Goal: Information Seeking & Learning: Find contact information

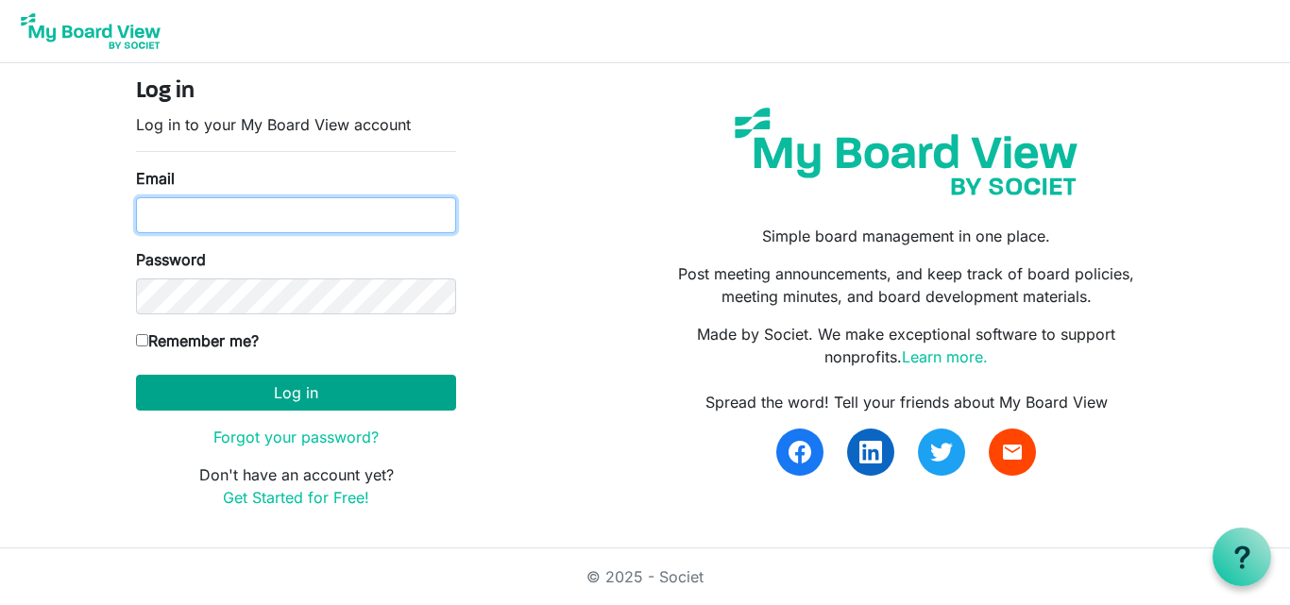
type input "edward.biku@sinu.edu.sb"
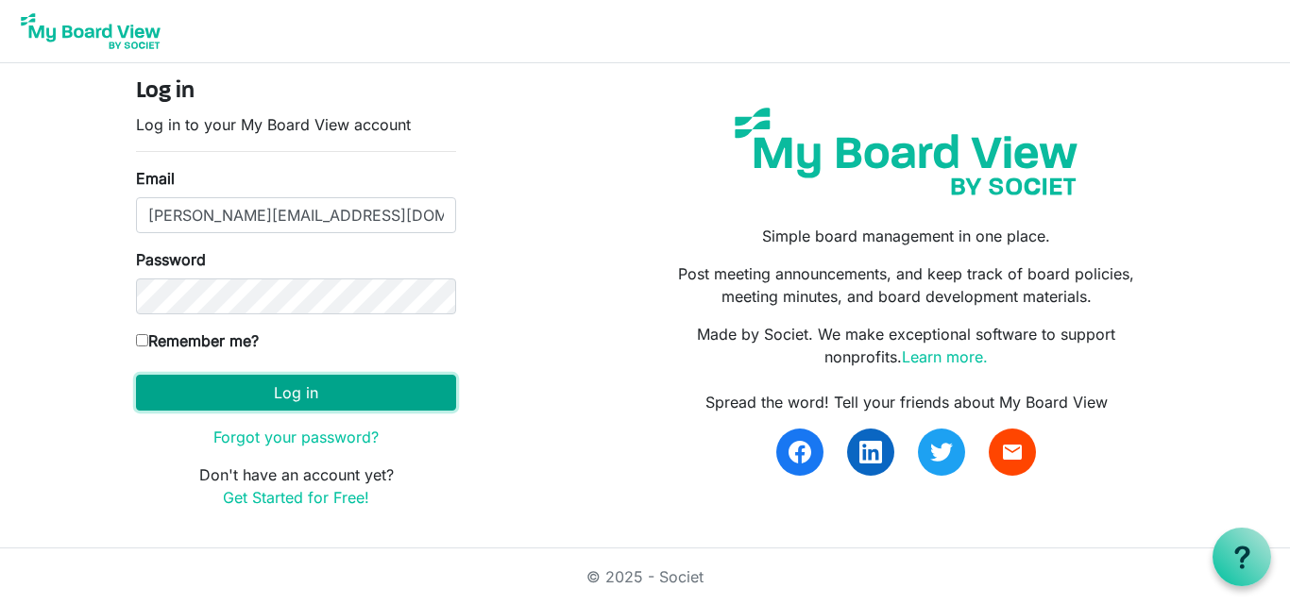
click at [318, 398] on button "Log in" at bounding box center [296, 393] width 320 height 36
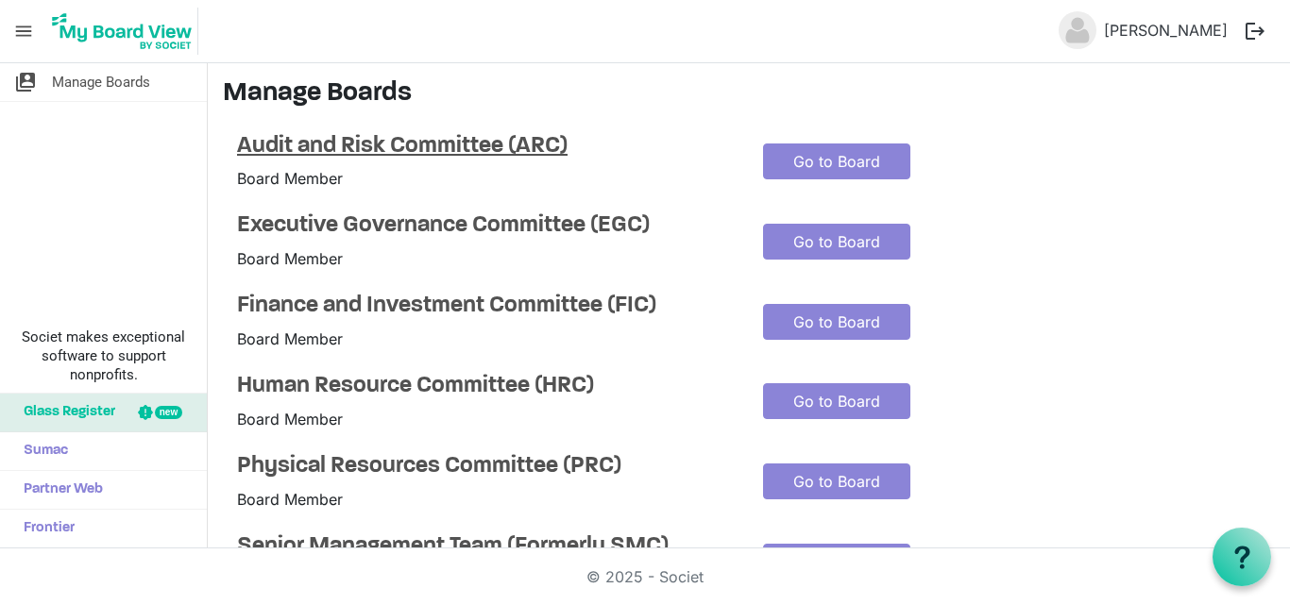
click at [383, 145] on h4 "Audit and Risk Committee (ARC)" at bounding box center [486, 146] width 498 height 27
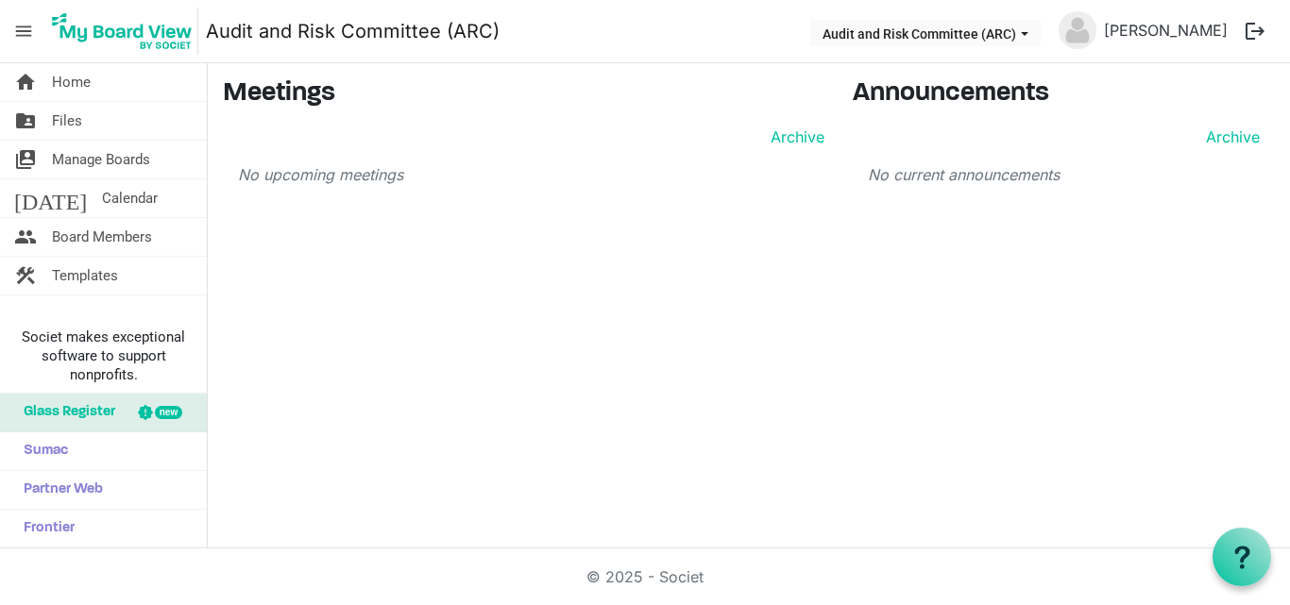
click at [337, 178] on p "No upcoming meetings" at bounding box center [531, 174] width 586 height 23
click at [963, 29] on button "Audit and Risk Committee (ARC)" at bounding box center [925, 33] width 230 height 26
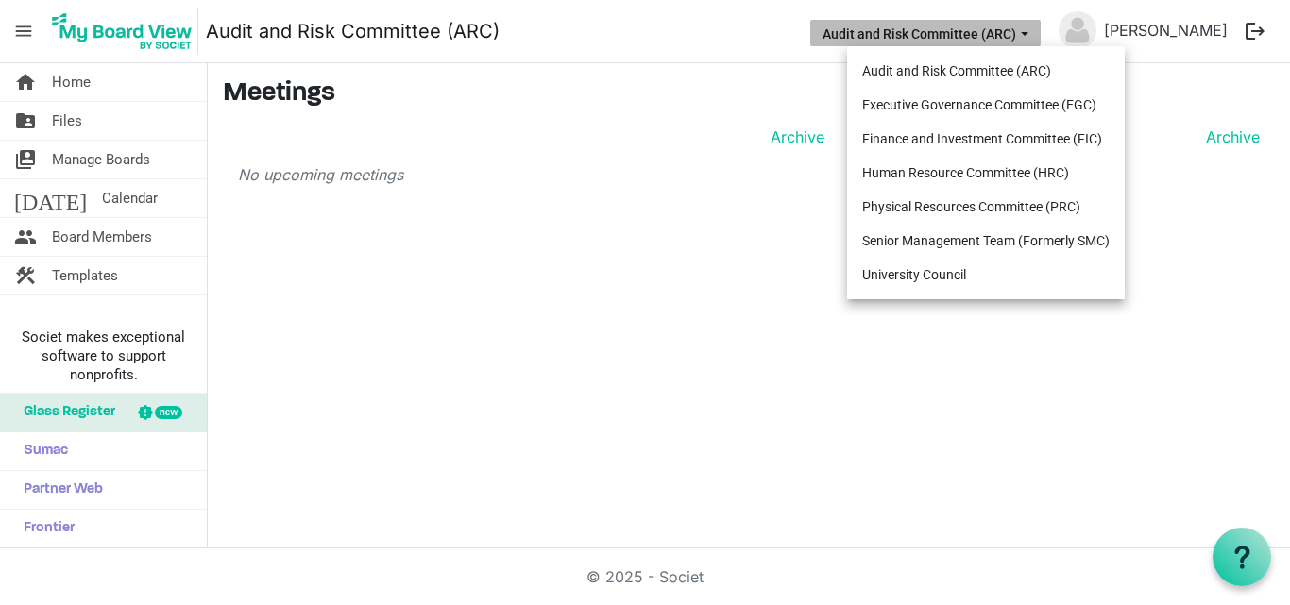
click at [963, 29] on button "Audit and Risk Committee (ARC)" at bounding box center [925, 33] width 230 height 26
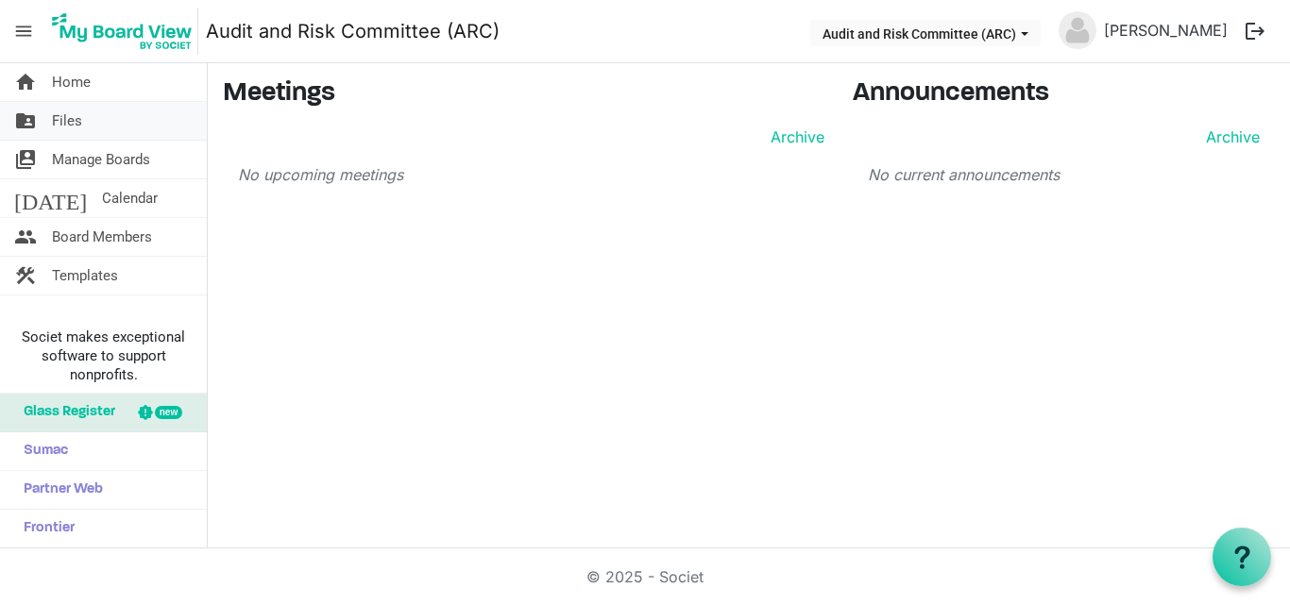
click at [123, 122] on link "folder_shared Files" at bounding box center [103, 121] width 207 height 38
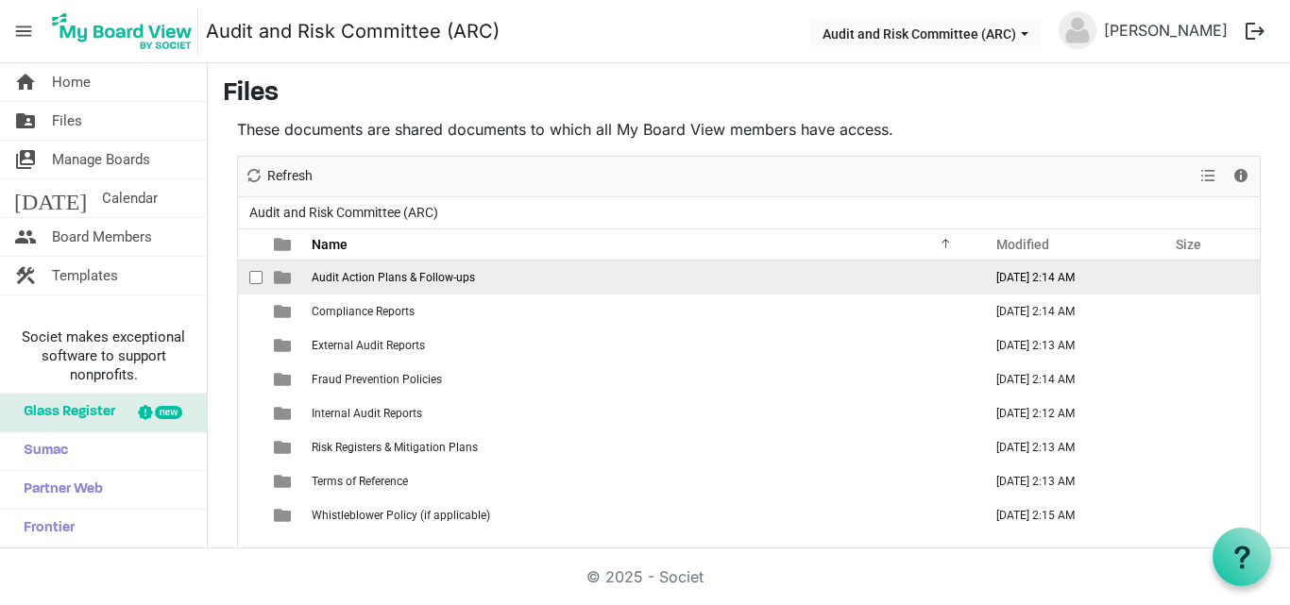
click at [382, 281] on span "Audit Action Plans & Follow-ups" at bounding box center [393, 277] width 163 height 13
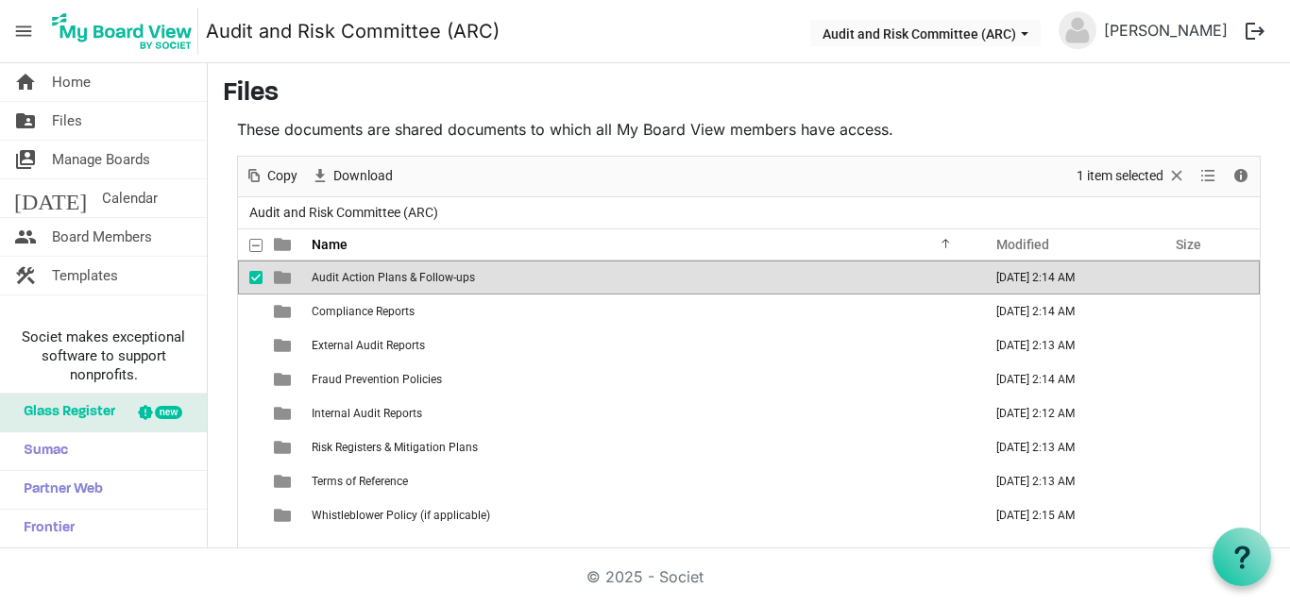
click at [249, 274] on span "checkbox" at bounding box center [255, 277] width 13 height 13
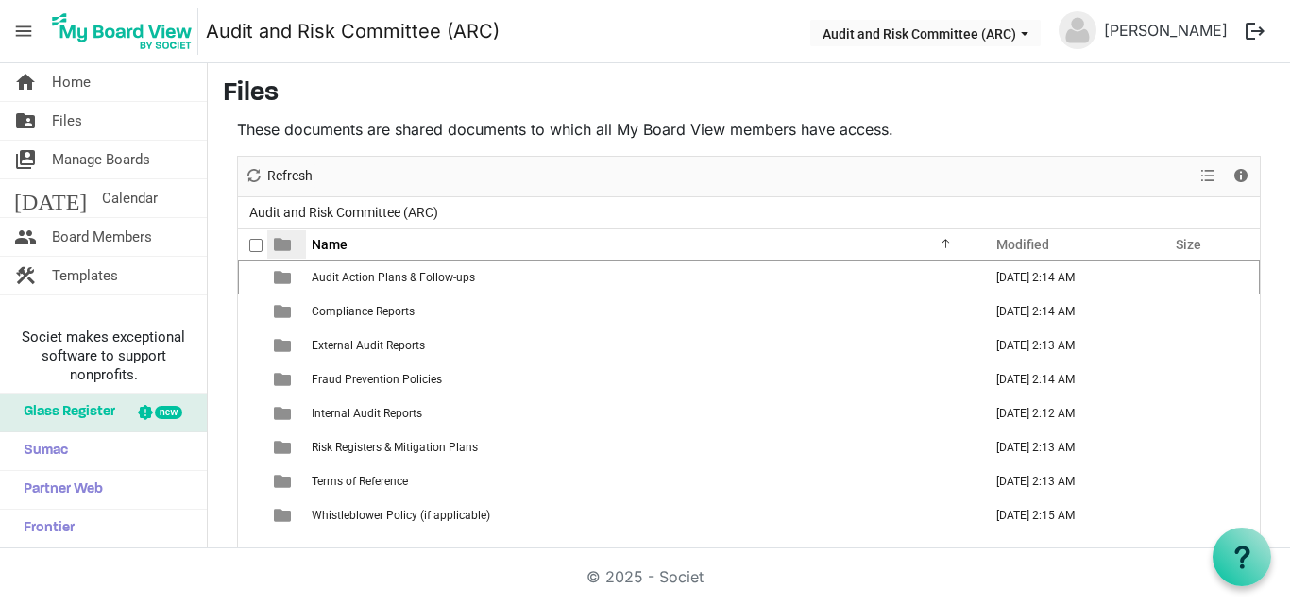
click at [287, 249] on span at bounding box center [282, 244] width 17 height 17
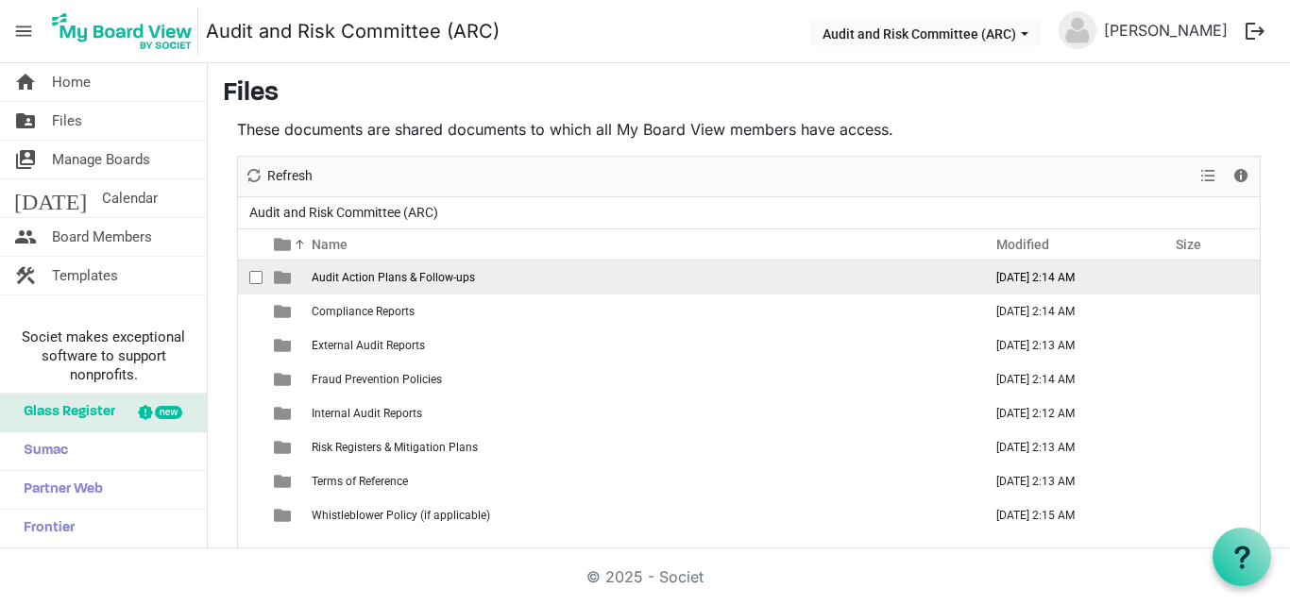
click at [339, 274] on span "Audit Action Plans & Follow-ups" at bounding box center [393, 277] width 163 height 13
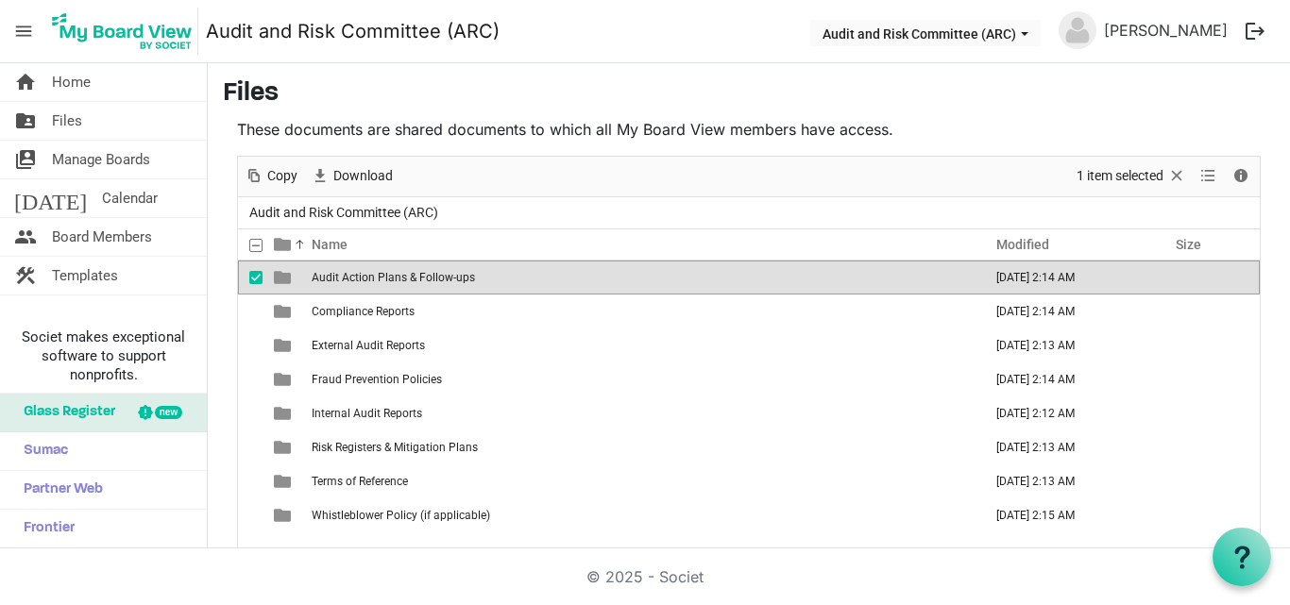
click at [339, 274] on span "Audit Action Plans & Follow-ups" at bounding box center [393, 277] width 163 height 13
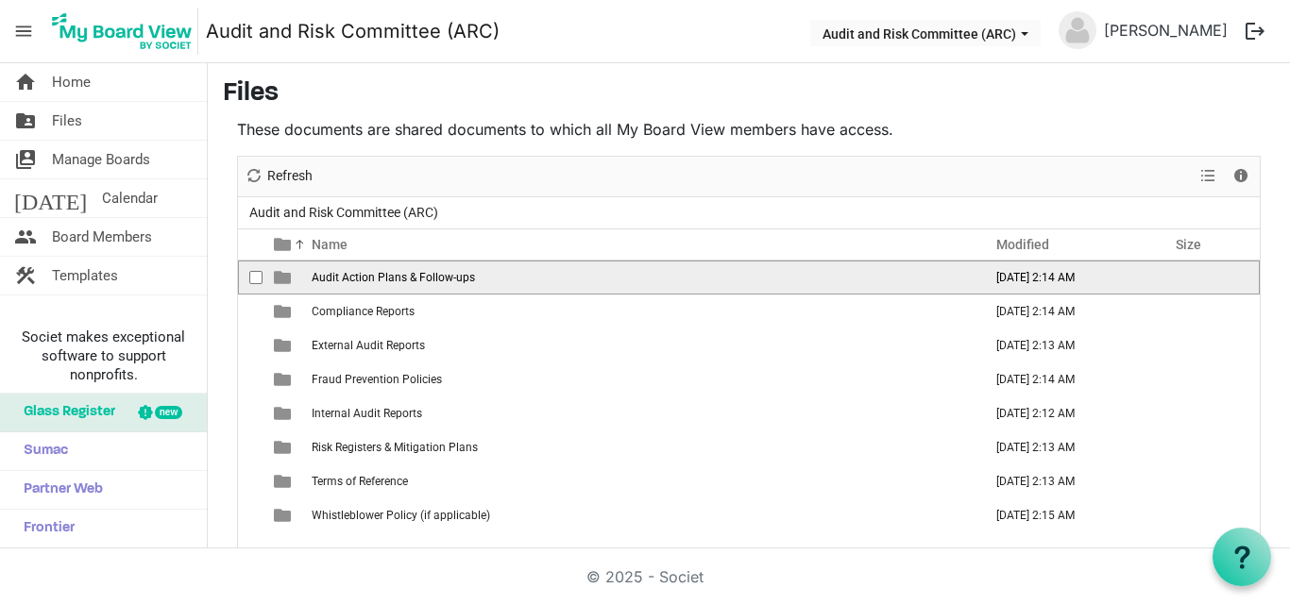
click at [459, 272] on span "Audit Action Plans & Follow-ups" at bounding box center [393, 277] width 163 height 13
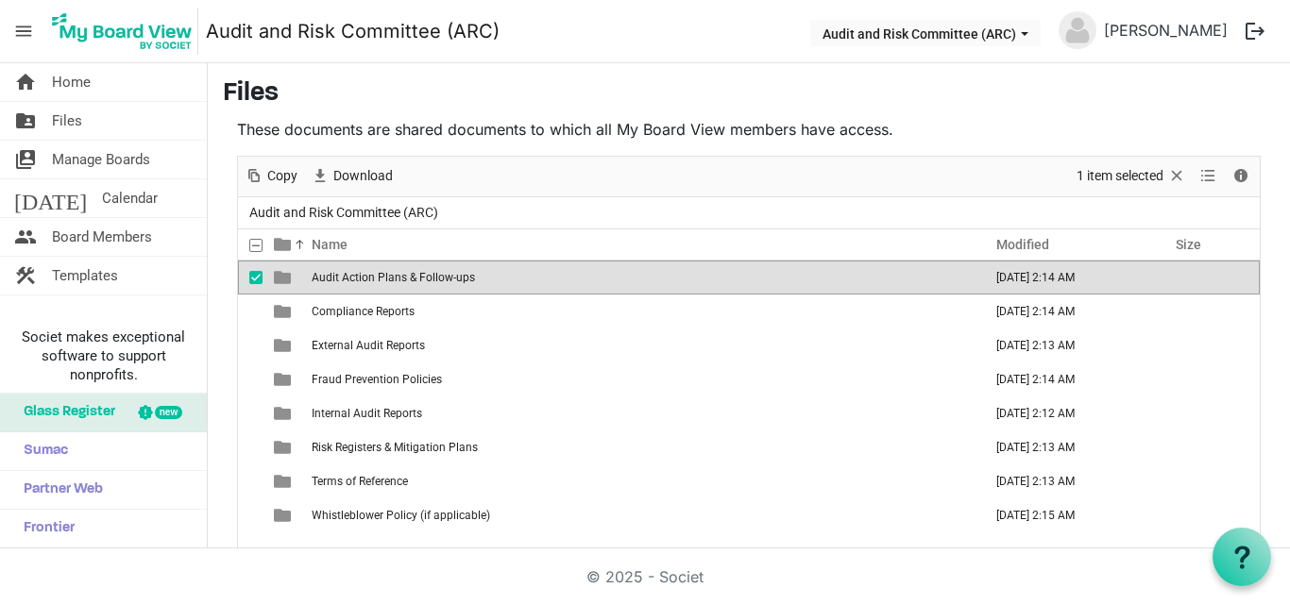
click at [459, 272] on span "Audit Action Plans & Follow-ups" at bounding box center [393, 277] width 163 height 13
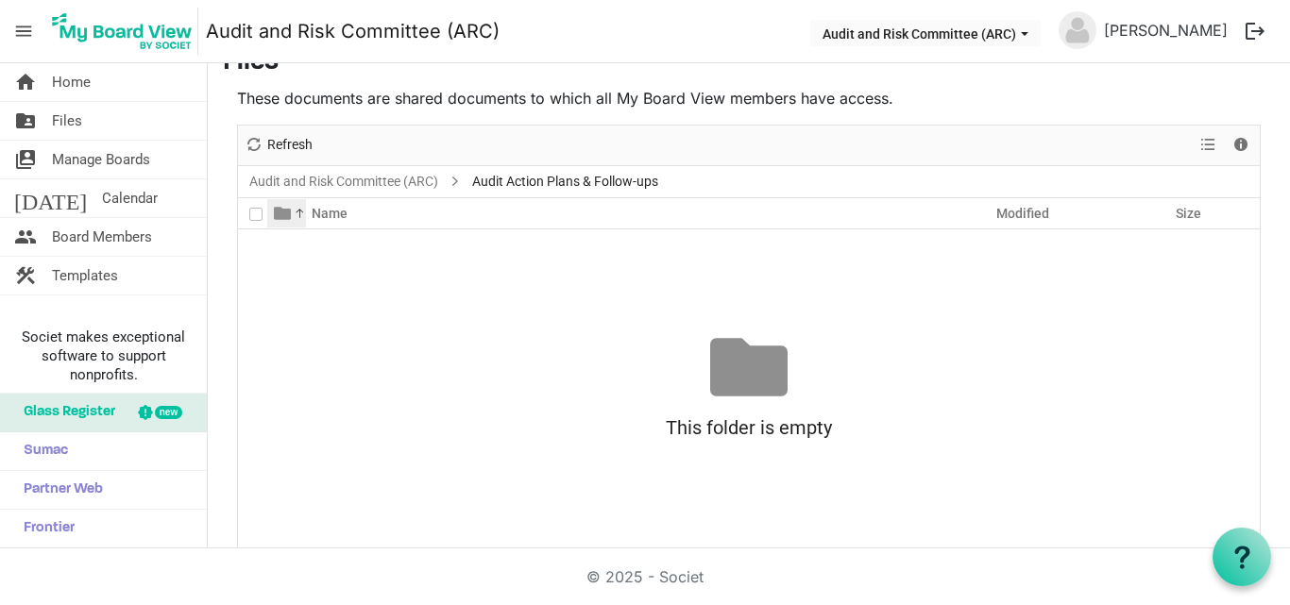
click at [297, 212] on div at bounding box center [289, 213] width 45 height 28
click at [1197, 151] on span "View dropdownbutton" at bounding box center [1208, 145] width 23 height 24
click at [1059, 324] on div "No records to display This folder is empty Drag files here to upload" at bounding box center [749, 388] width 1022 height 319
click at [296, 211] on div at bounding box center [289, 213] width 45 height 28
click at [108, 154] on span "Manage Boards" at bounding box center [101, 160] width 98 height 38
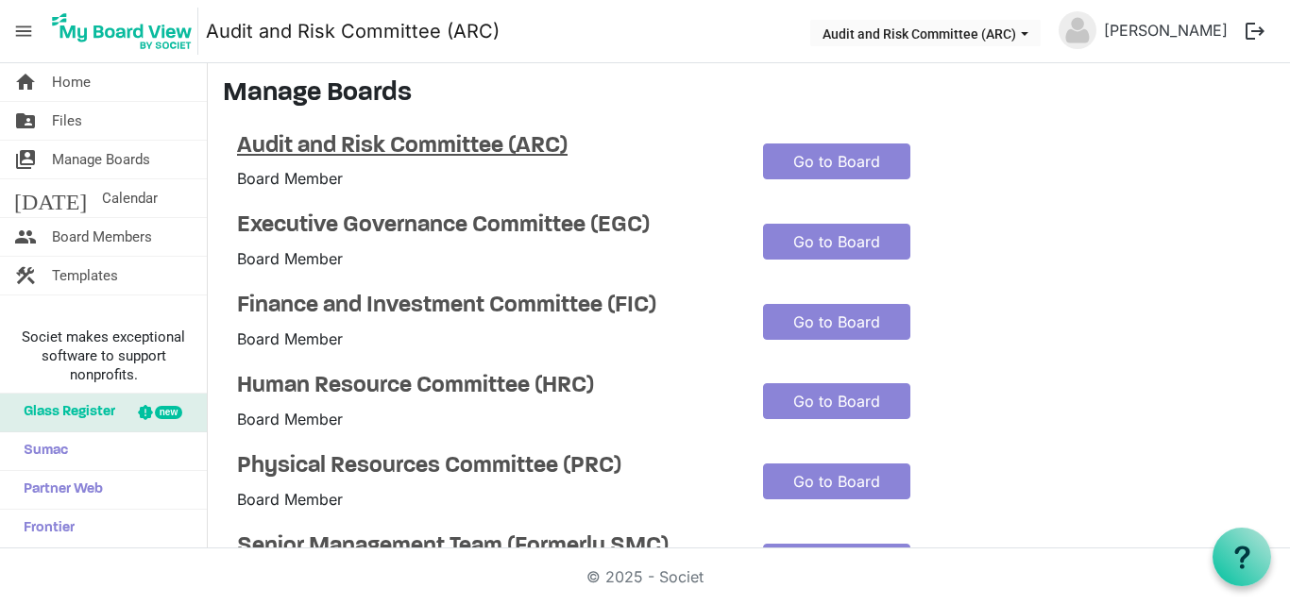
click at [316, 137] on h4 "Audit and Risk Committee (ARC)" at bounding box center [486, 146] width 498 height 27
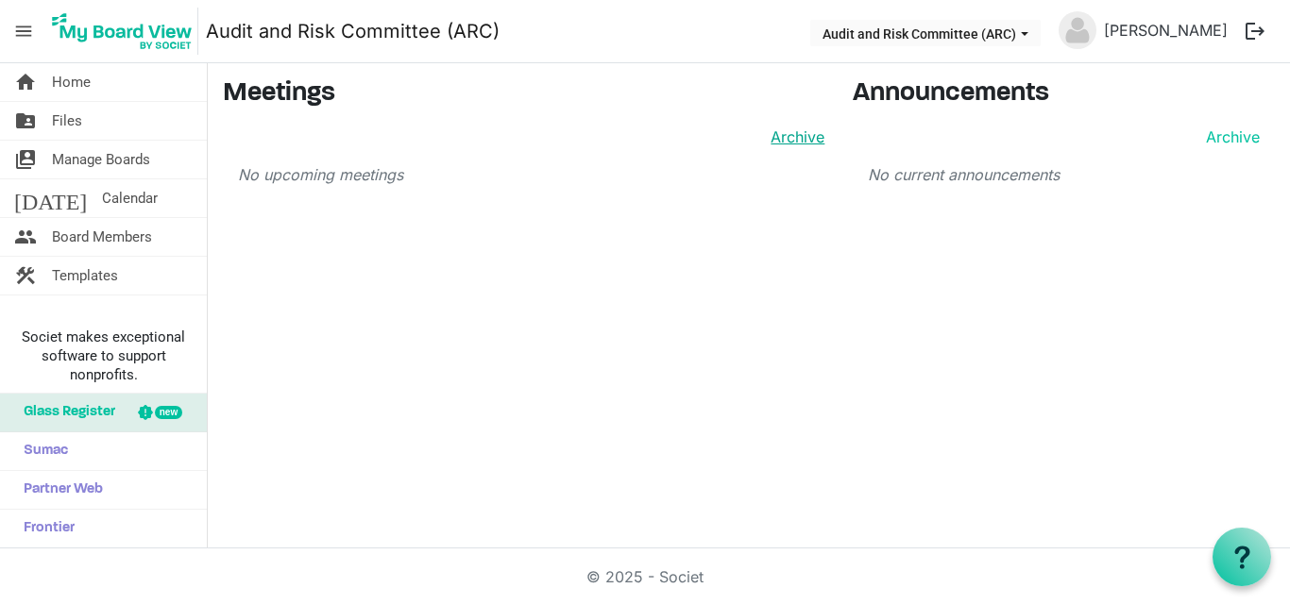
click at [805, 141] on link "Archive" at bounding box center [793, 137] width 61 height 23
drag, startPoint x: 312, startPoint y: 172, endPoint x: 1289, endPoint y: 487, distance: 1027.1
click at [1289, 487] on div "home Home folder_shared Files switch_account Manage Boards [DATE] Calendar peop…" at bounding box center [645, 305] width 1290 height 485
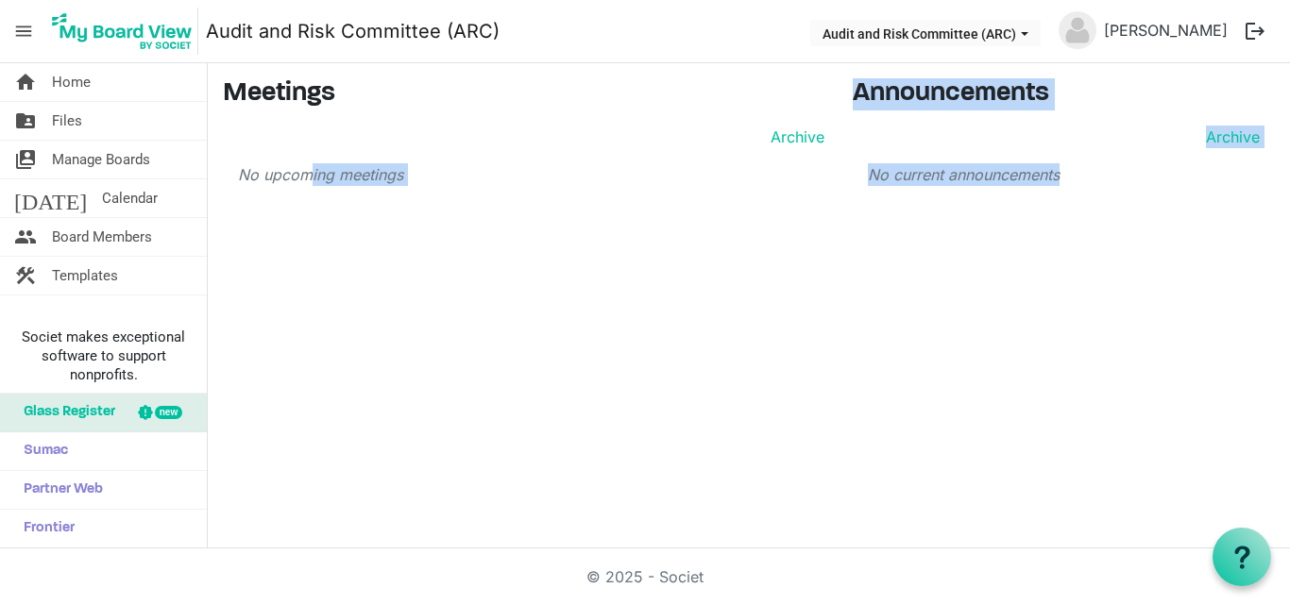
click at [762, 414] on div "home Home folder_shared Files switch_account Manage Boards today Calendar peopl…" at bounding box center [645, 305] width 1290 height 485
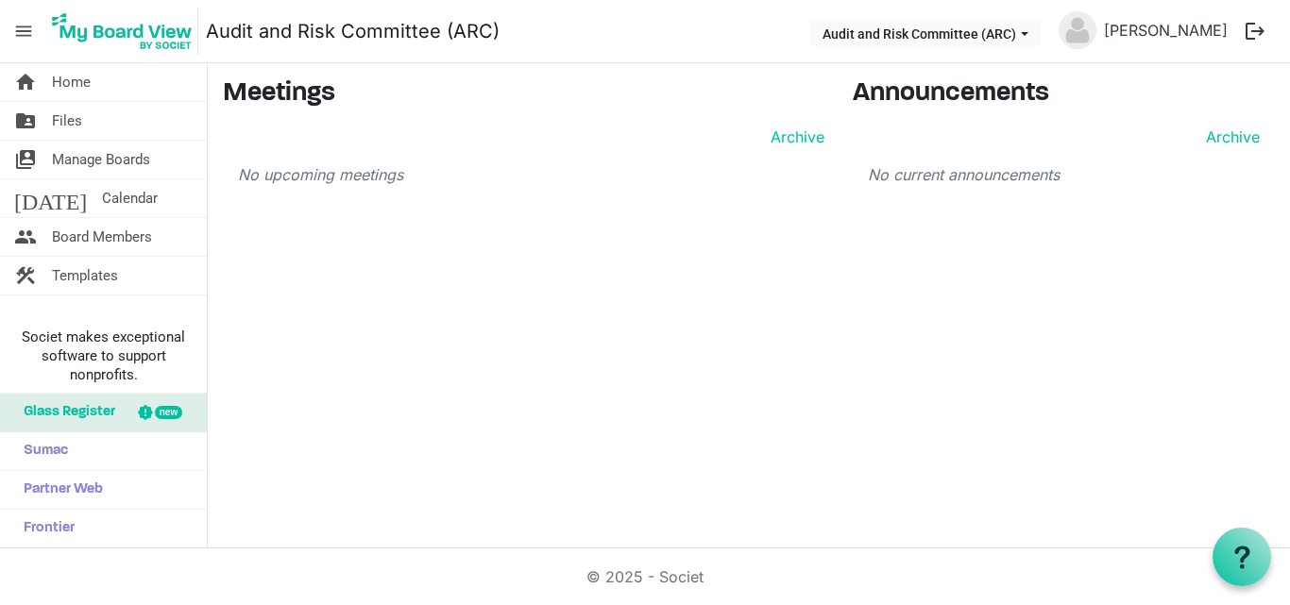
click at [284, 98] on h3 "Meetings" at bounding box center [524, 94] width 602 height 32
click at [36, 28] on span "menu" at bounding box center [24, 31] width 36 height 36
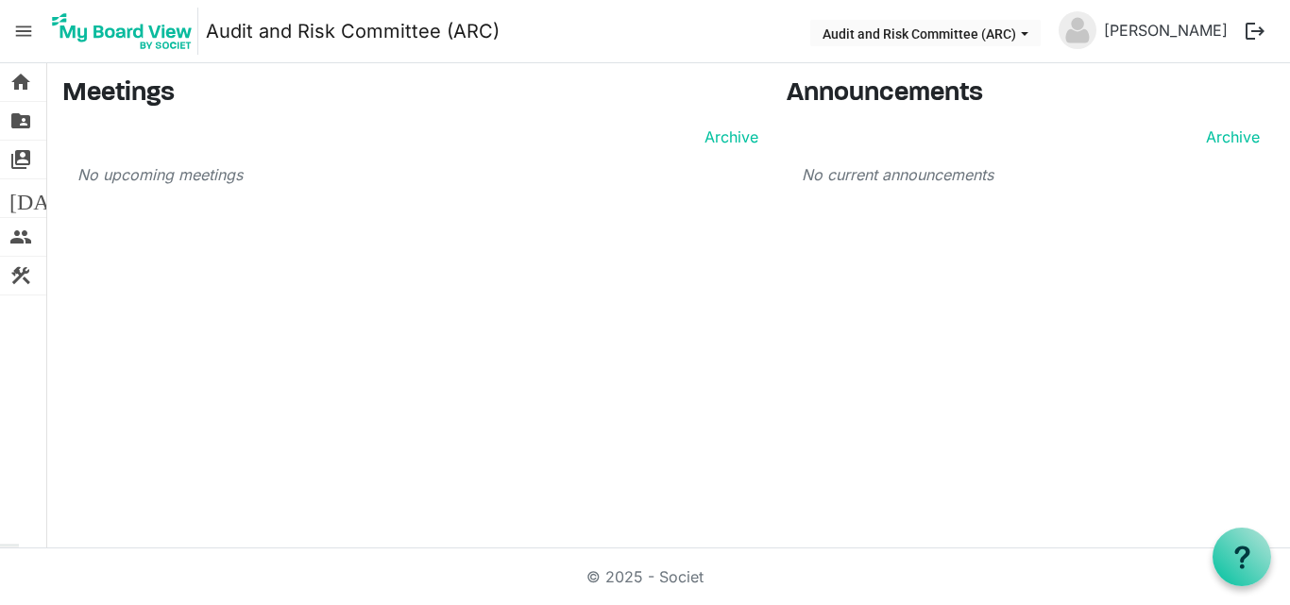
click at [27, 28] on span "menu" at bounding box center [24, 31] width 36 height 36
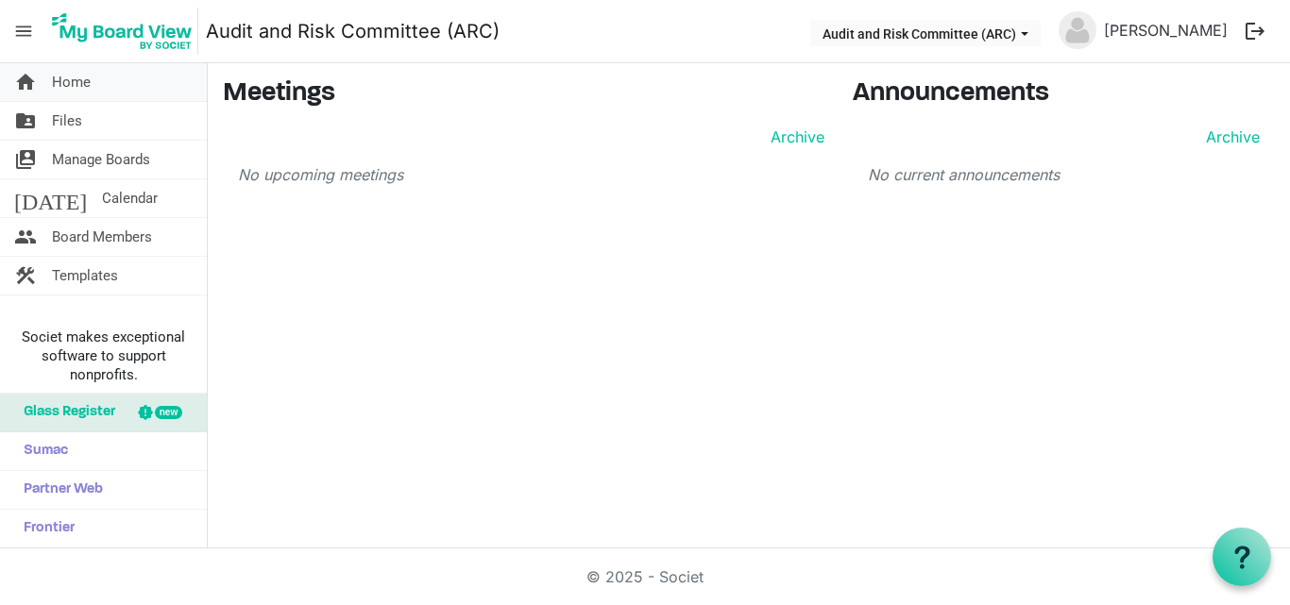
click at [89, 76] on span "Home" at bounding box center [71, 82] width 39 height 38
click at [90, 137] on link "folder_shared Files" at bounding box center [103, 121] width 207 height 38
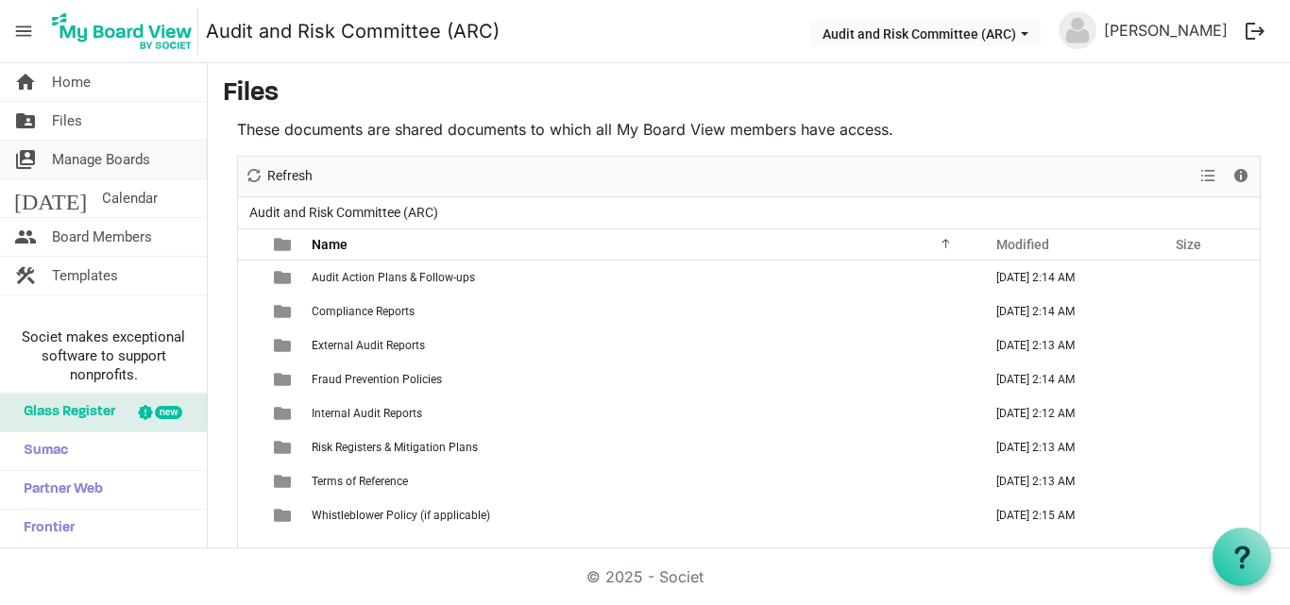
click at [91, 166] on span "Manage Boards" at bounding box center [101, 160] width 98 height 38
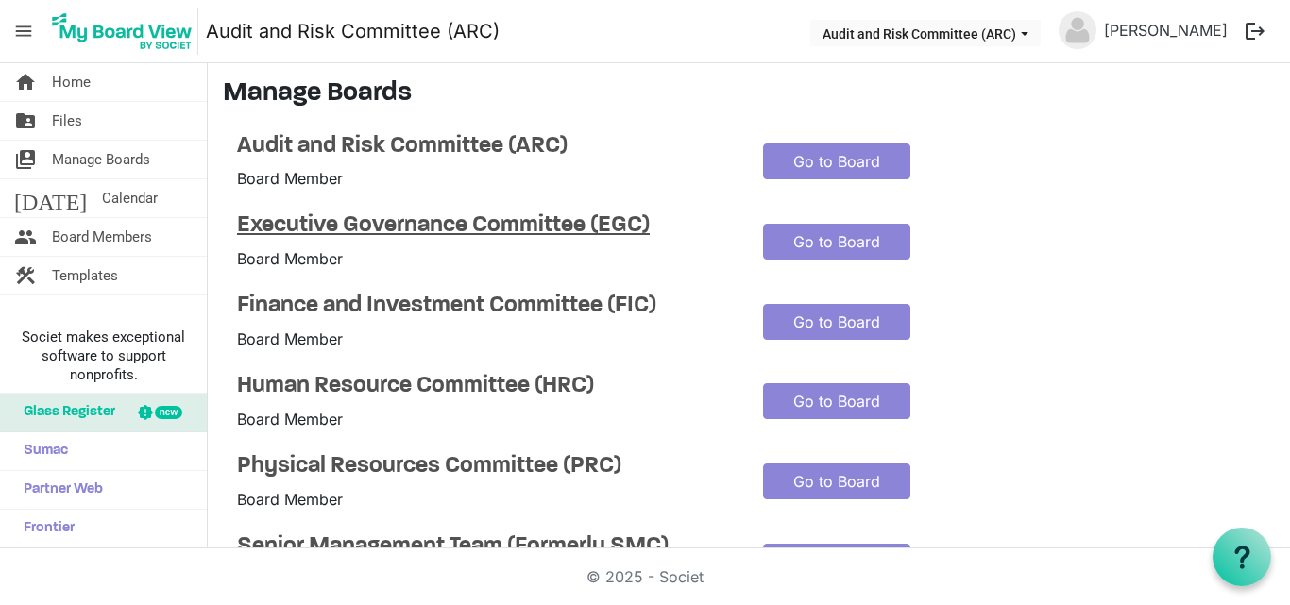
click at [289, 221] on h4 "Executive Governance Committee (EGC)" at bounding box center [486, 225] width 498 height 27
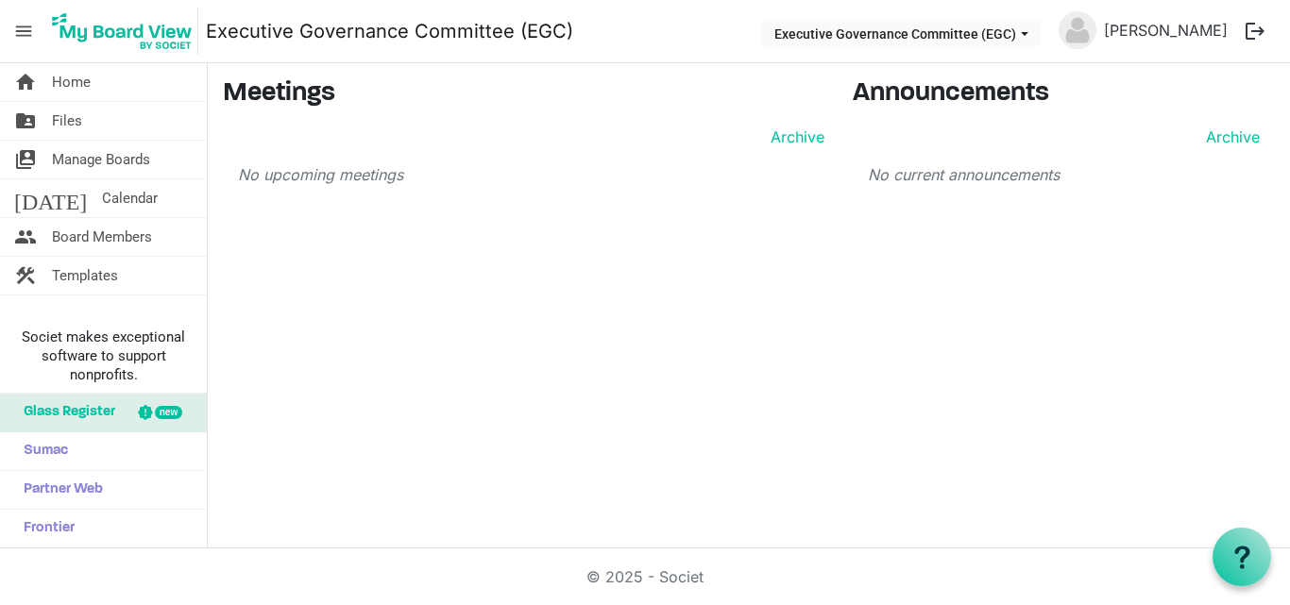
click at [301, 174] on p "No upcoming meetings" at bounding box center [531, 174] width 586 height 23
drag, startPoint x: 1288, startPoint y: 179, endPoint x: 1284, endPoint y: 261, distance: 81.3
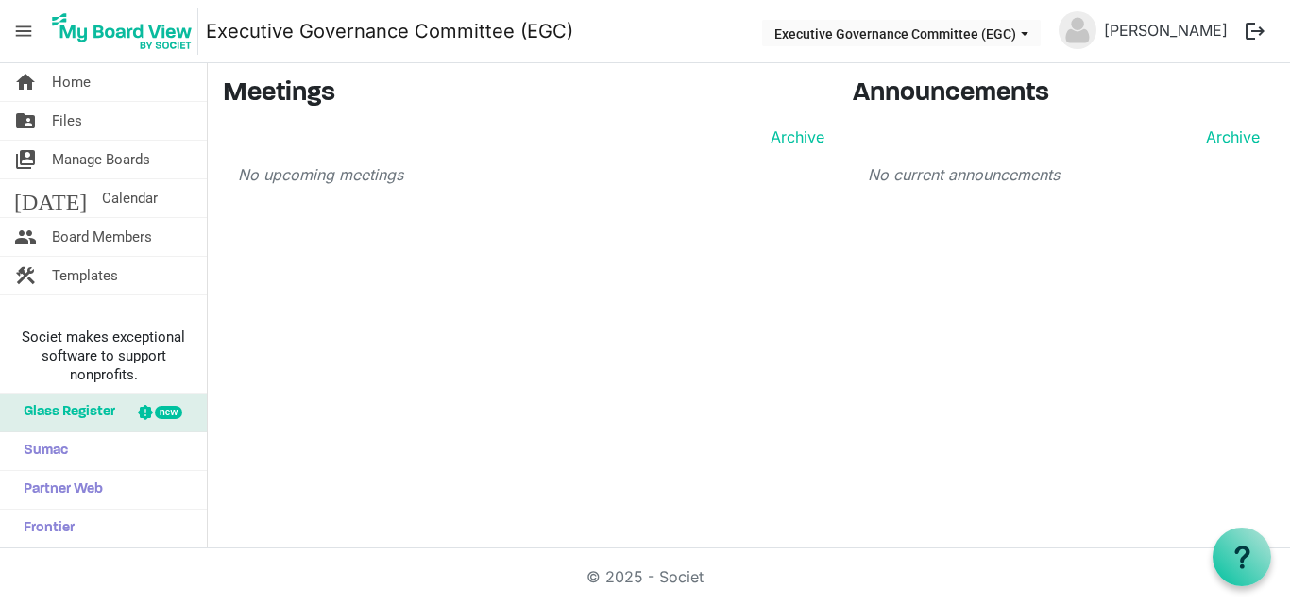
click at [1284, 261] on div "home Home folder_shared Files switch_account Manage Boards today Calendar peopl…" at bounding box center [645, 305] width 1290 height 485
click at [102, 230] on span "Board Members" at bounding box center [102, 237] width 100 height 38
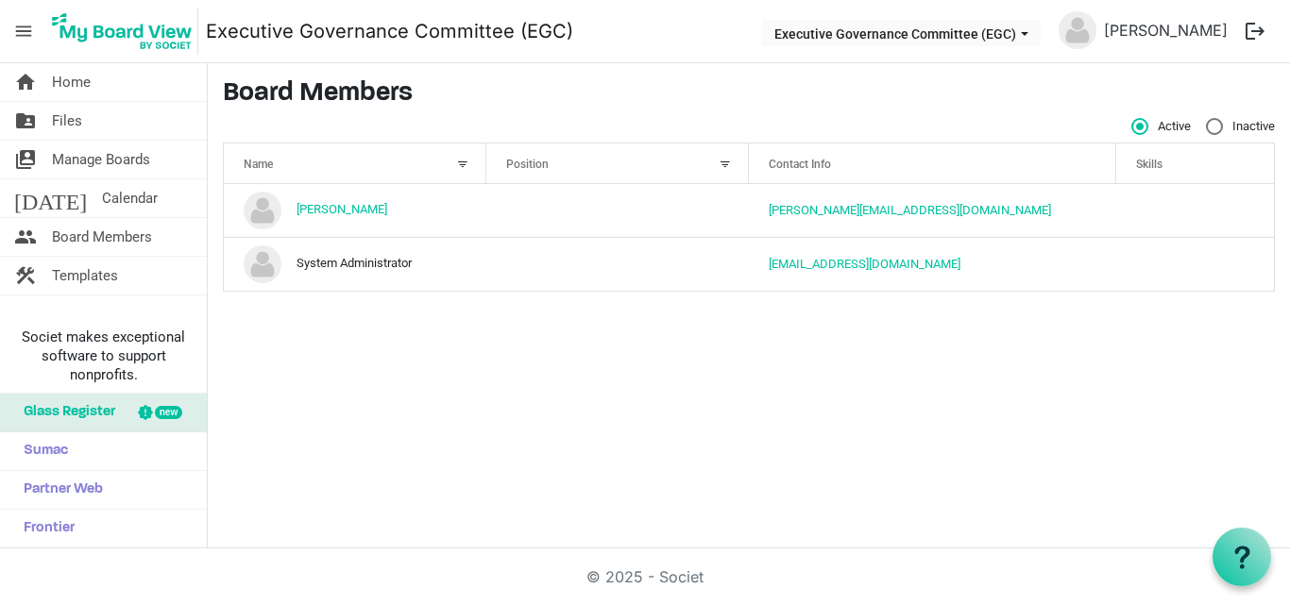
click at [453, 166] on div at bounding box center [462, 164] width 21 height 21
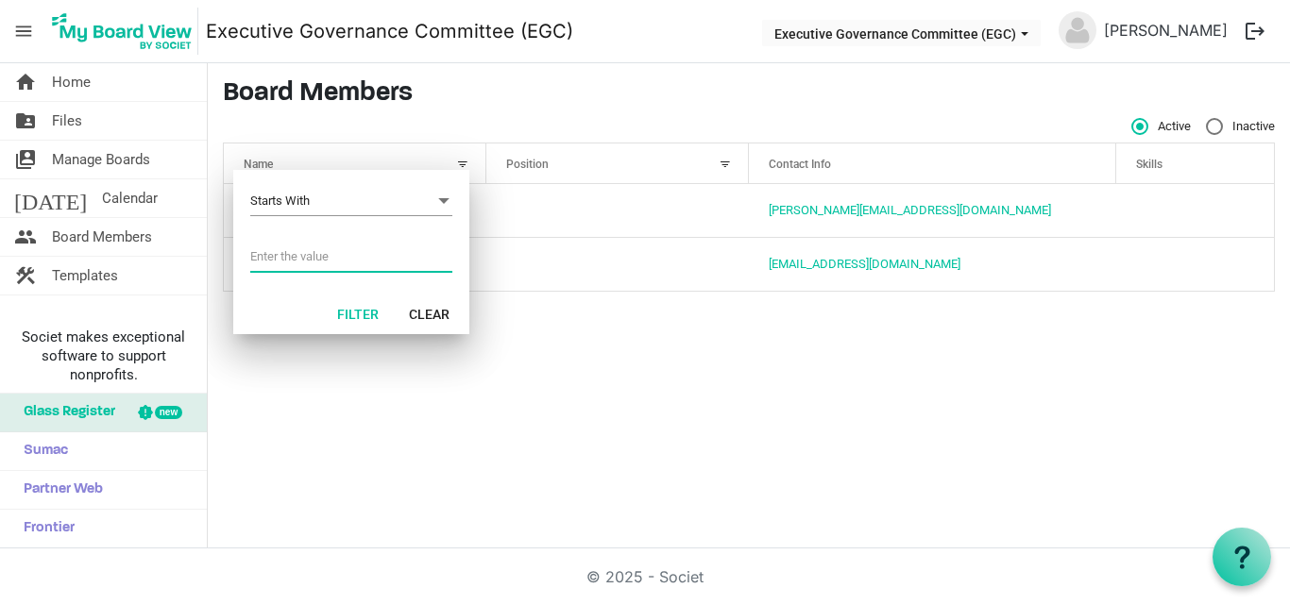
click at [304, 250] on input "Filter menu dialog" at bounding box center [351, 257] width 202 height 28
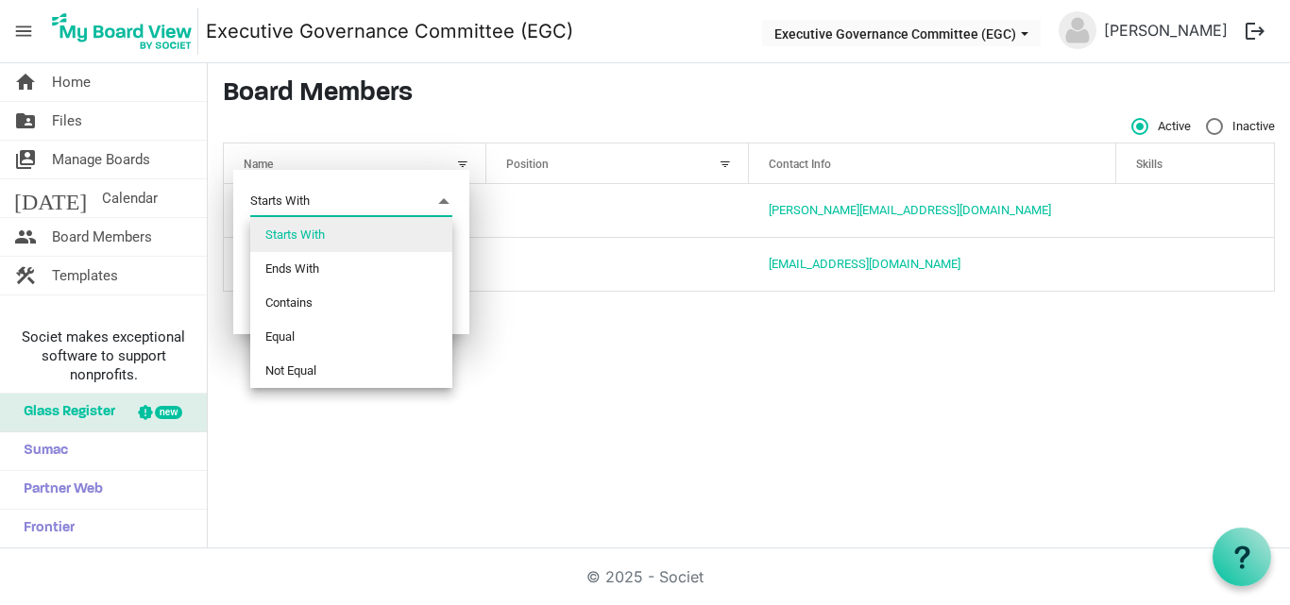
click at [446, 199] on span "Filter menu dialog" at bounding box center [443, 201] width 17 height 21
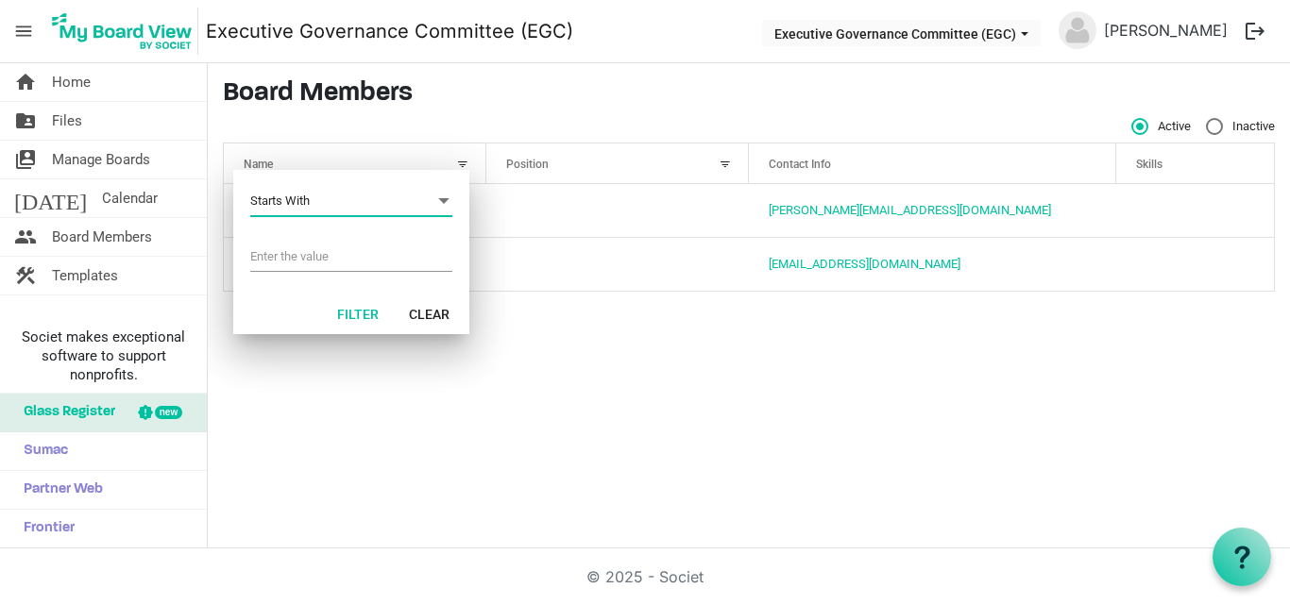
click at [446, 199] on span "Filter menu dialog" at bounding box center [443, 201] width 17 height 21
click at [724, 161] on div at bounding box center [725, 164] width 21 height 21
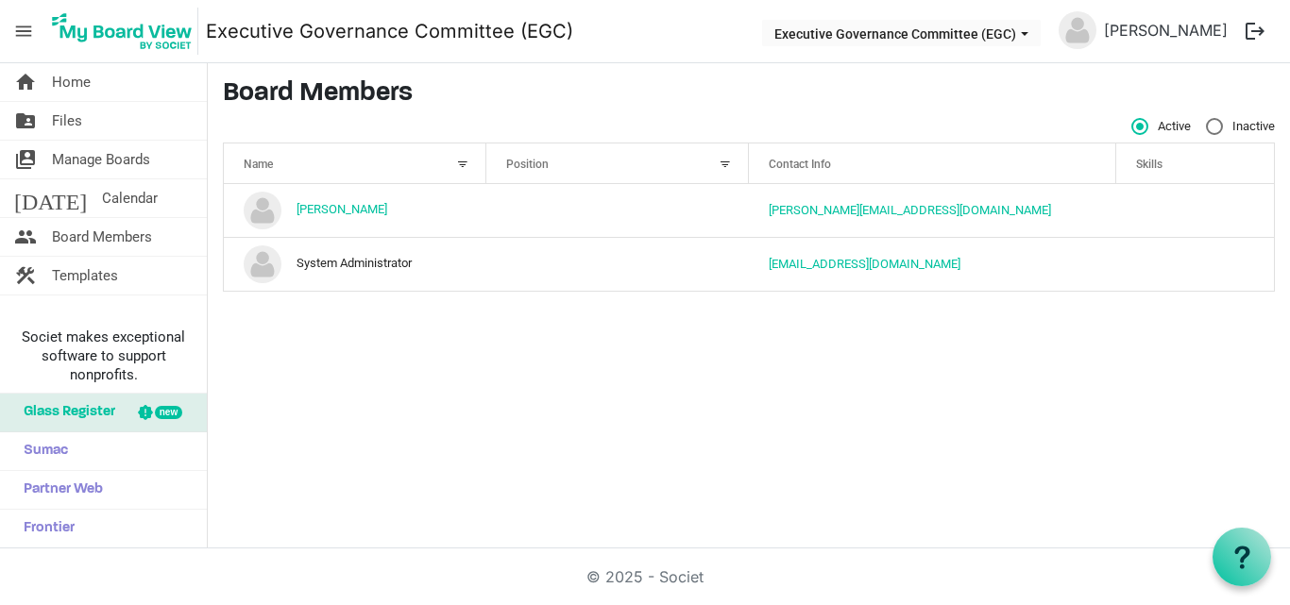
click at [724, 161] on div at bounding box center [725, 164] width 21 height 21
click at [523, 161] on span "Position" at bounding box center [527, 164] width 42 height 13
click at [794, 162] on span "Contact Info" at bounding box center [800, 164] width 62 height 13
click at [247, 161] on span "Name" at bounding box center [258, 164] width 29 height 13
click at [444, 162] on div at bounding box center [438, 160] width 9 height 9
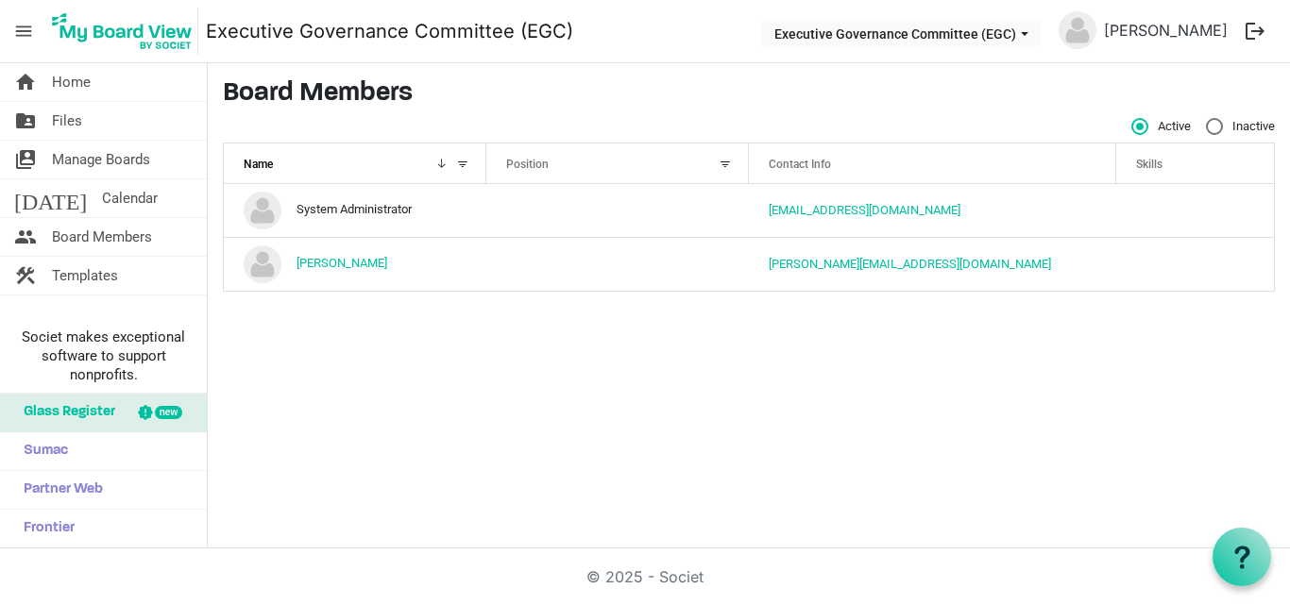
click at [816, 159] on span "Contact Info" at bounding box center [800, 164] width 62 height 13
click at [813, 163] on span "Contact Info" at bounding box center [800, 164] width 62 height 13
click at [725, 160] on div at bounding box center [725, 164] width 21 height 21
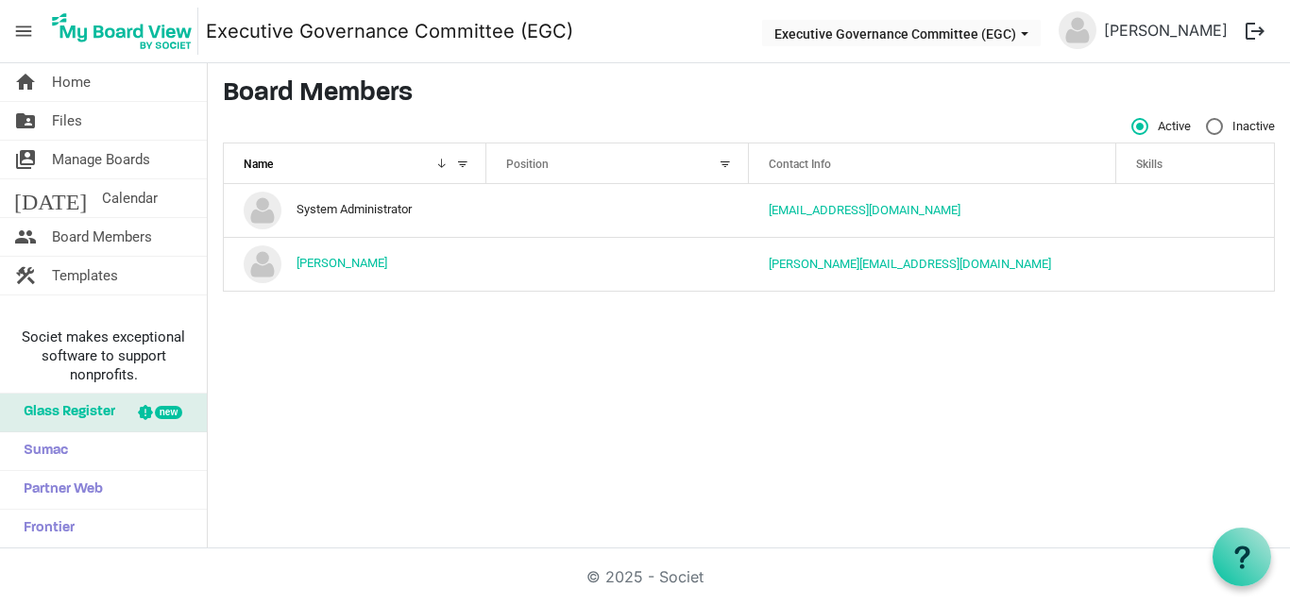
click at [725, 160] on div at bounding box center [725, 164] width 21 height 21
click at [162, 248] on link "people Board Members" at bounding box center [103, 237] width 207 height 38
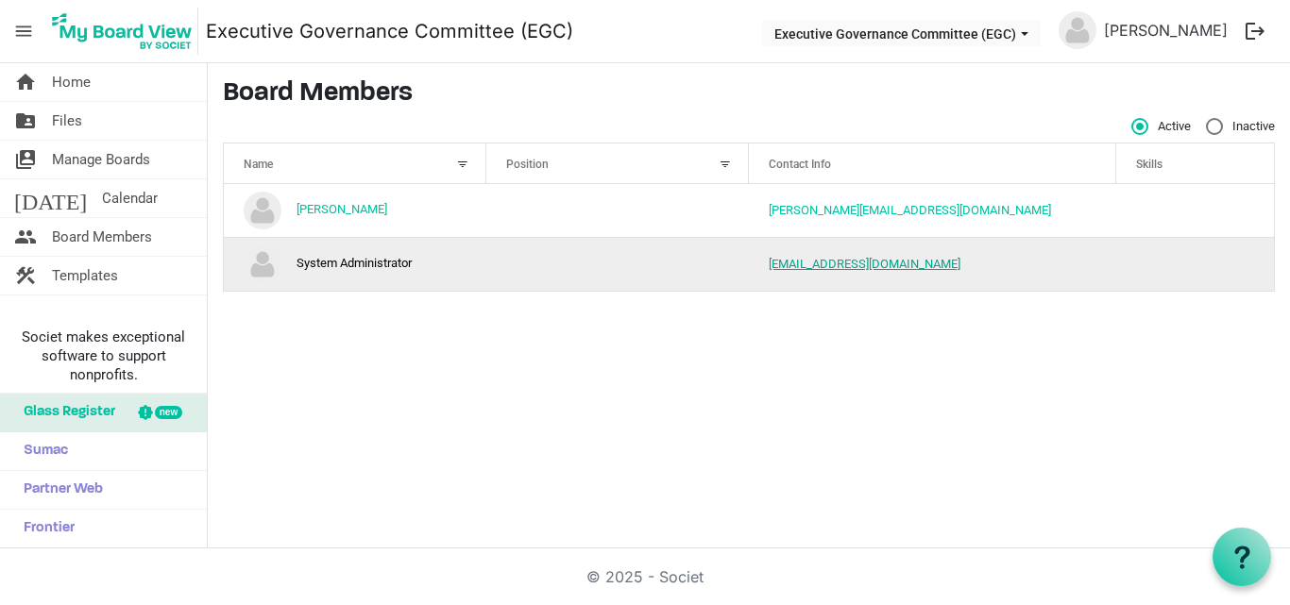
click at [830, 262] on link "[EMAIL_ADDRESS][DOMAIN_NAME]" at bounding box center [865, 264] width 192 height 14
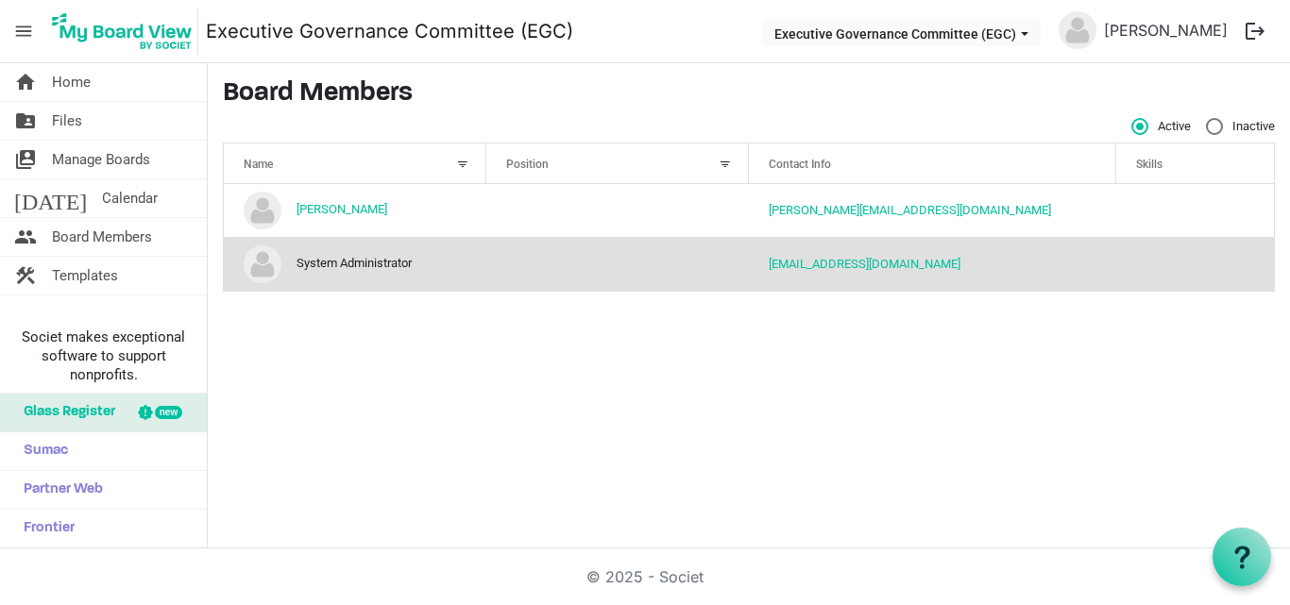
click at [527, 451] on div "home Home folder_shared Files switch_account Manage Boards [DATE] Calendar peop…" at bounding box center [645, 305] width 1290 height 485
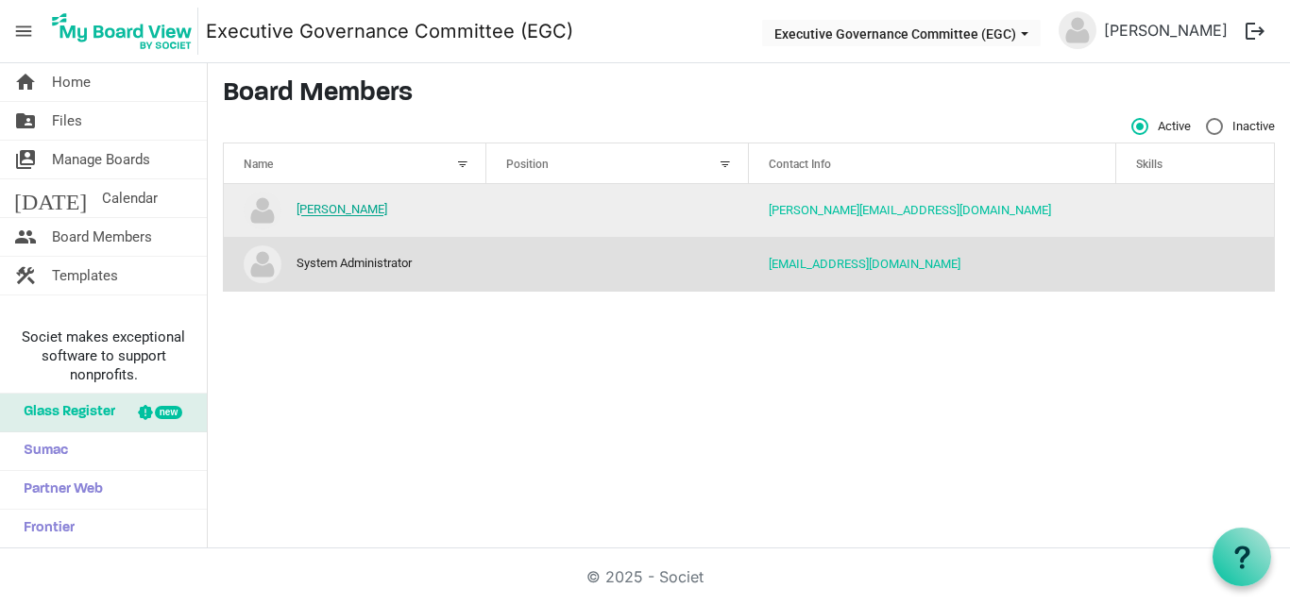
click at [324, 204] on link "[PERSON_NAME]" at bounding box center [342, 210] width 91 height 14
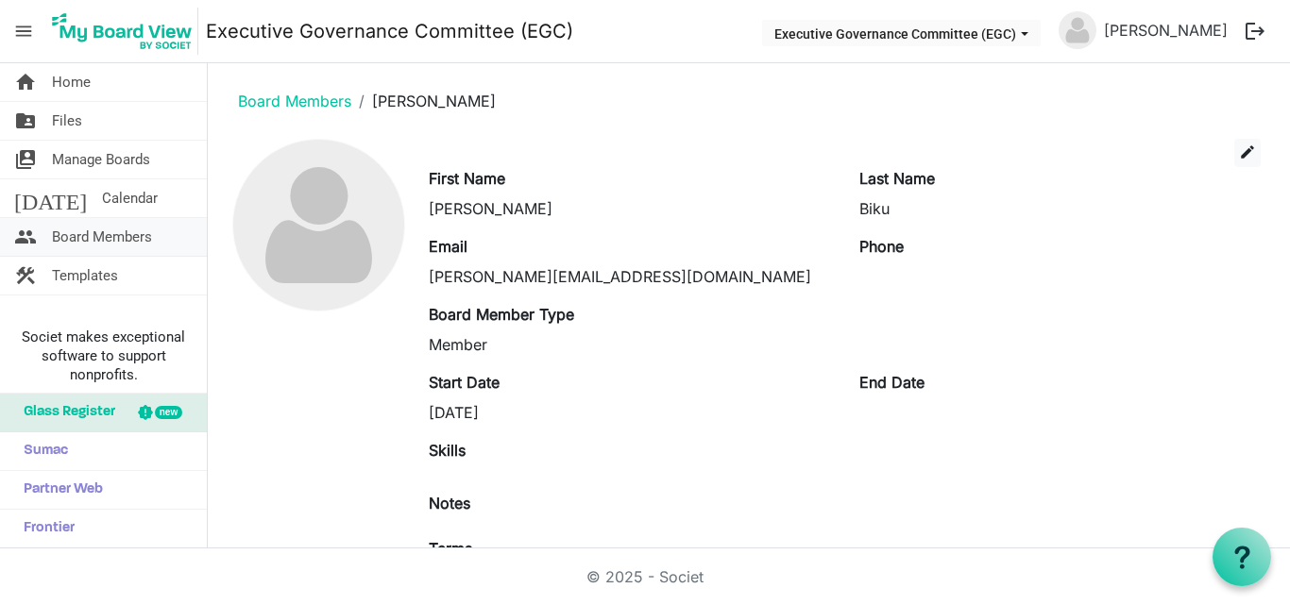
click at [139, 240] on span "Board Members" at bounding box center [102, 237] width 100 height 38
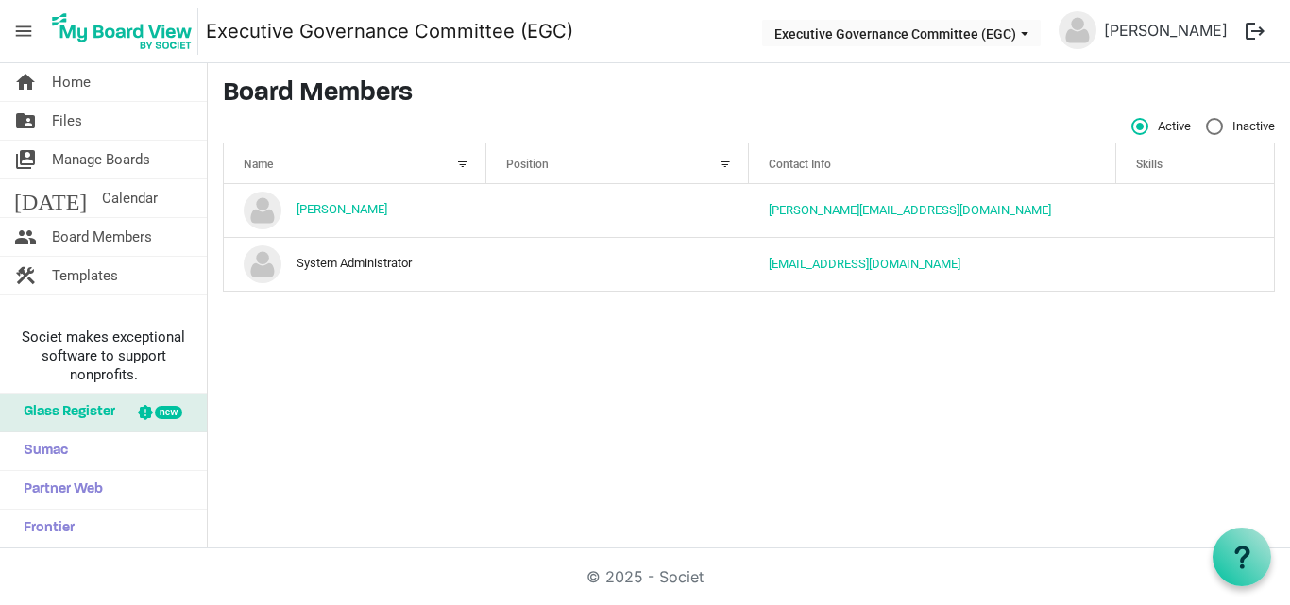
click at [268, 159] on span "Name" at bounding box center [258, 164] width 29 height 13
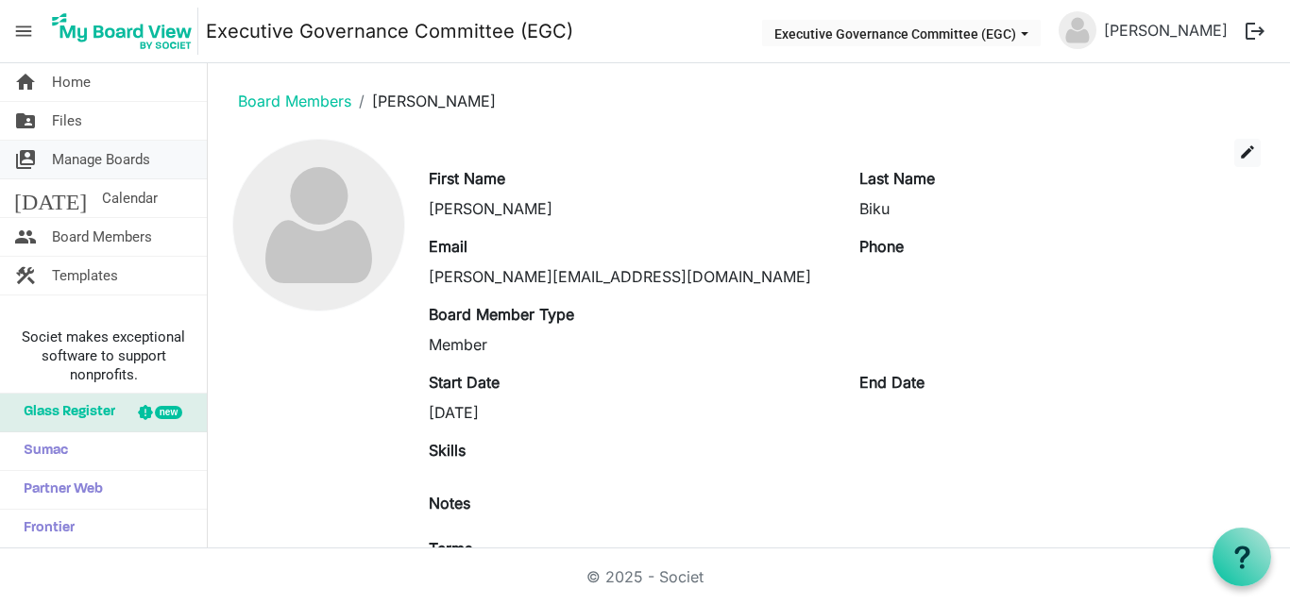
click at [87, 166] on span "Manage Boards" at bounding box center [101, 160] width 98 height 38
